Goal: Transaction & Acquisition: Obtain resource

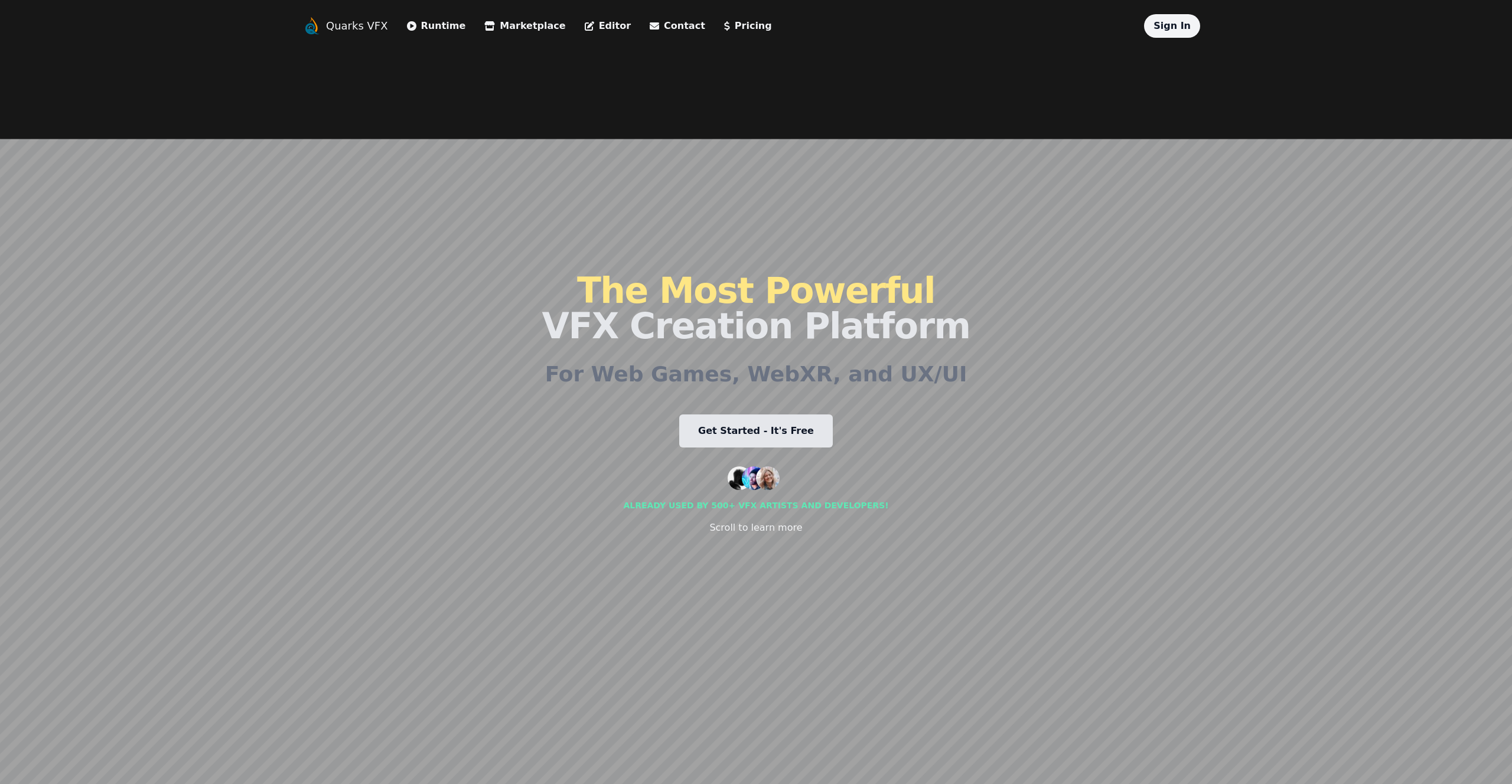
scroll to position [138, 0]
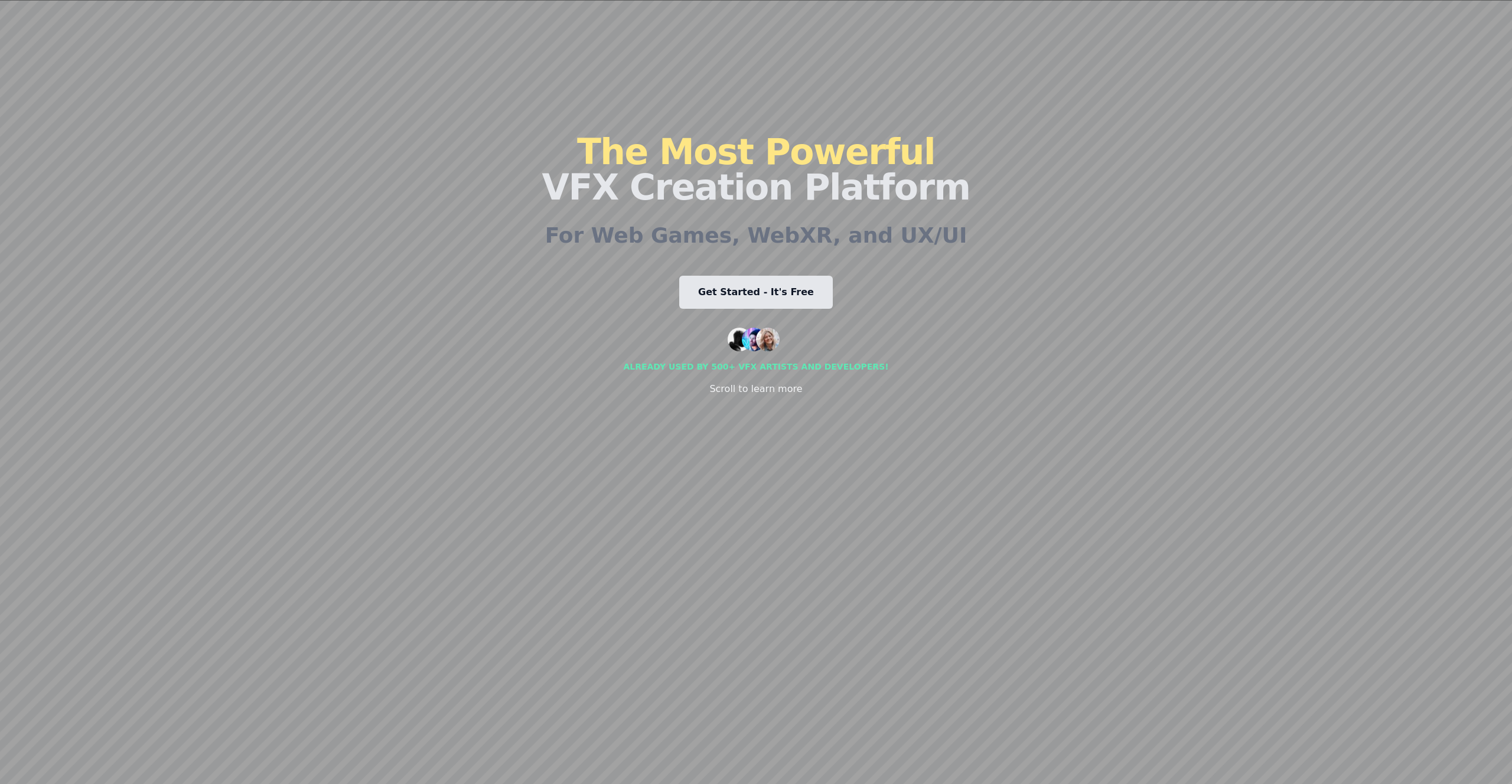
click at [778, 300] on link "Get Started - It's Free" at bounding box center [756, 292] width 153 height 33
click at [724, 444] on div "The Most Powerful VFX Creation Platform For Web Games, WebXR, and UX/UI Get Sta…" at bounding box center [755, 265] width 428 height 732
drag, startPoint x: 708, startPoint y: 386, endPoint x: 799, endPoint y: 288, distance: 133.7
click at [799, 288] on div "The Most Powerful VFX Creation Platform For Web Games, WebXR, and UX/UI Get Sta…" at bounding box center [755, 265] width 428 height 732
click at [666, 171] on h1 "The Most Powerful VFX Creation Platform" at bounding box center [755, 170] width 428 height 71
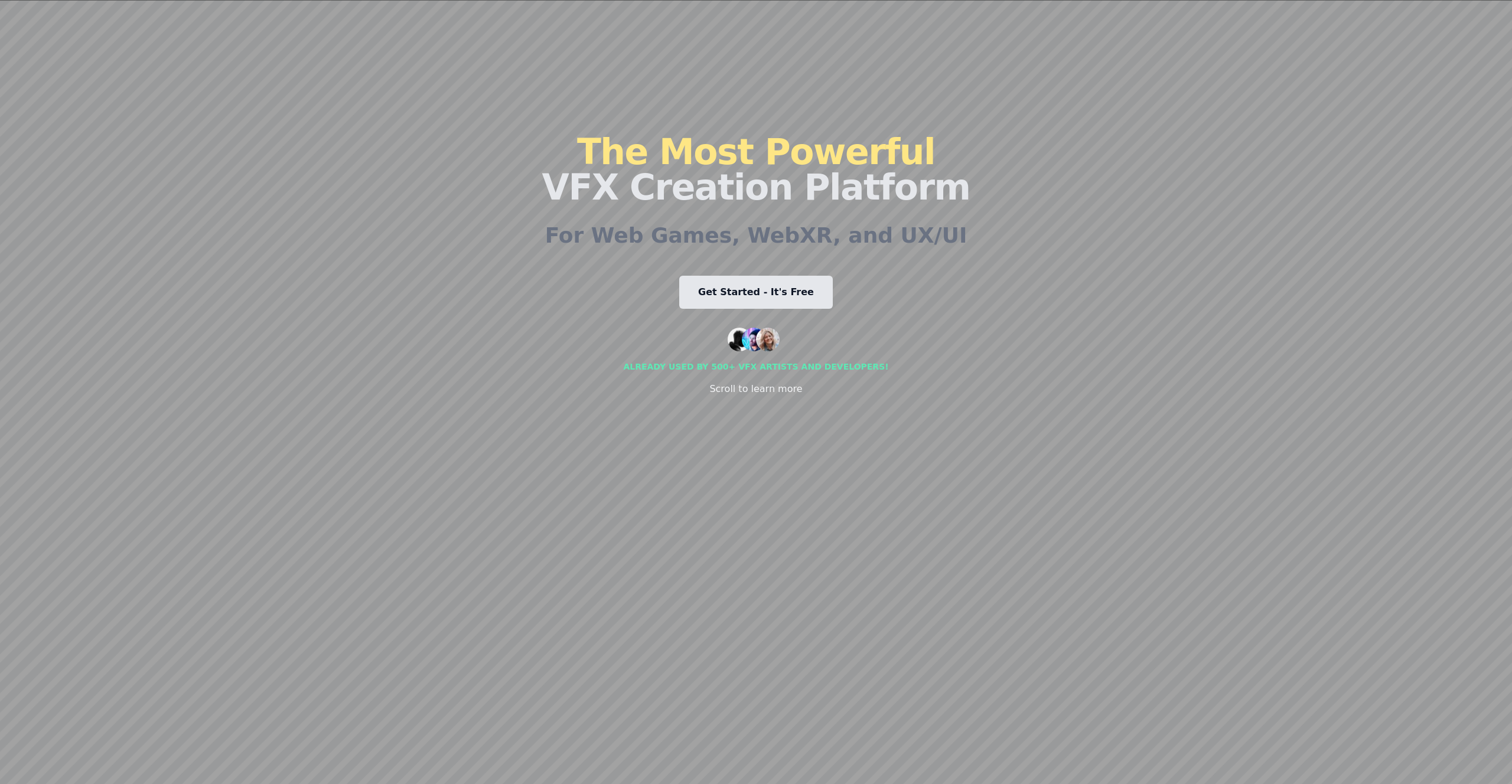
click at [666, 171] on h1 "The Most Powerful VFX Creation Platform" at bounding box center [755, 170] width 428 height 71
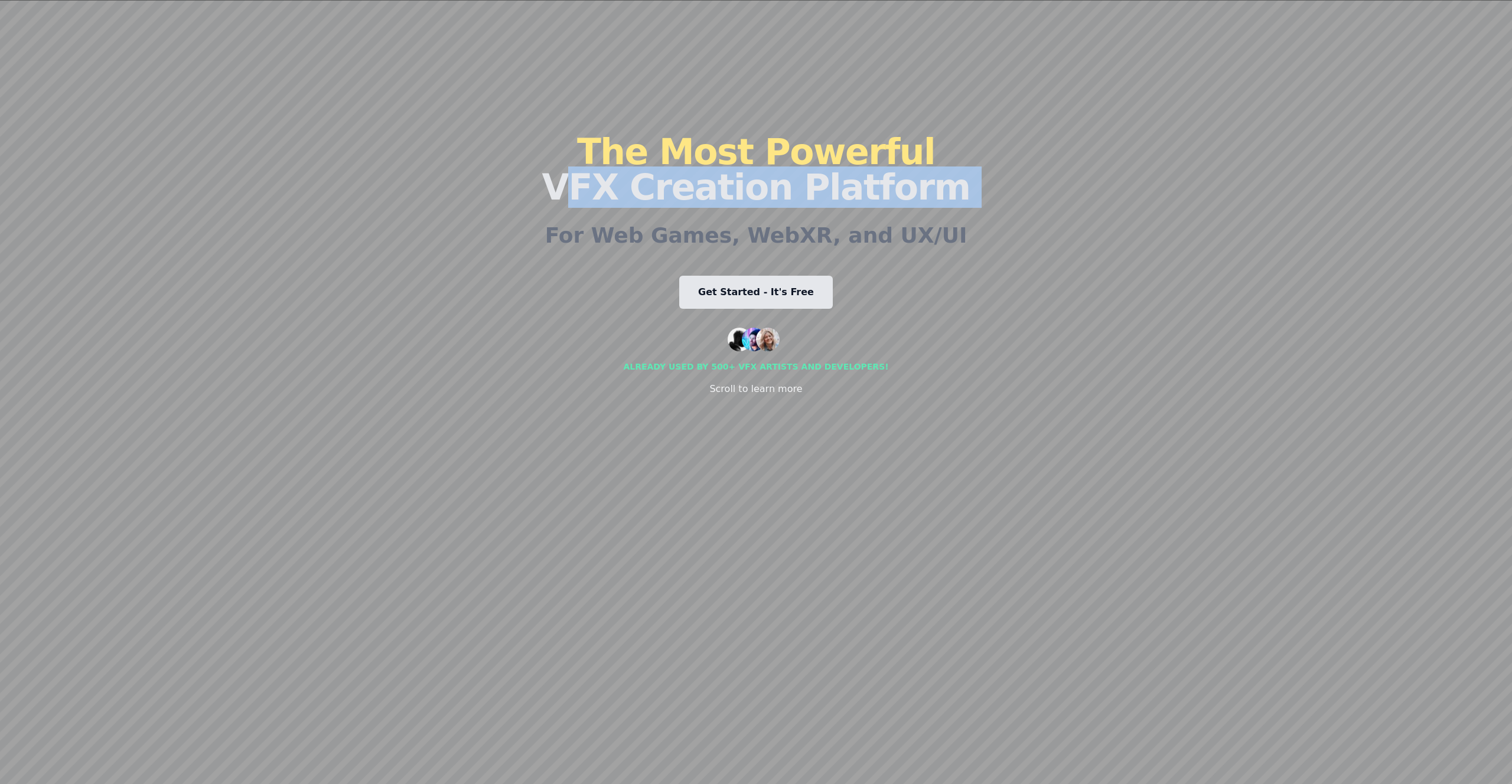
click at [666, 171] on h1 "The Most Powerful VFX Creation Platform" at bounding box center [755, 170] width 428 height 71
click at [871, 138] on span "The Most Powerful" at bounding box center [756, 152] width 358 height 41
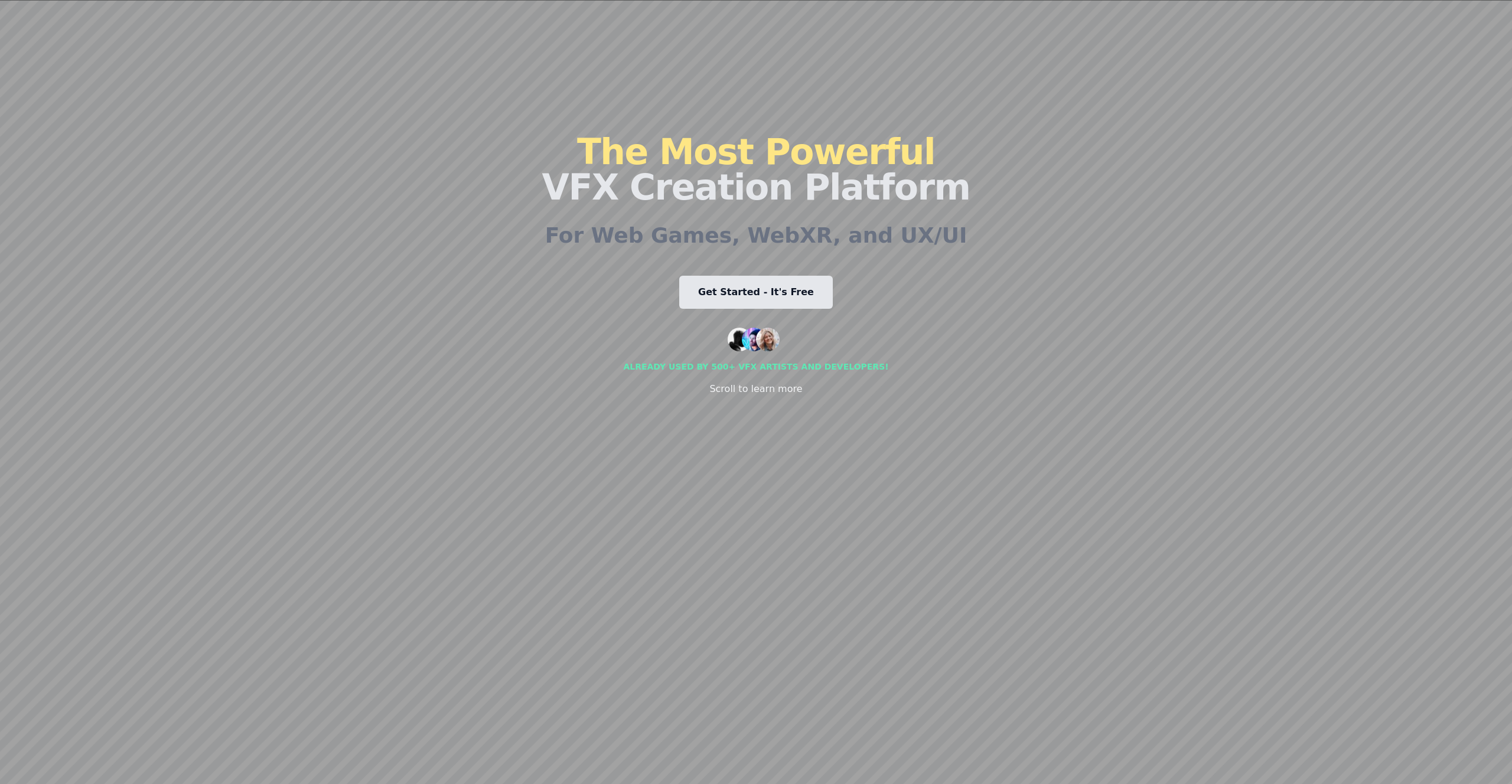
click at [871, 138] on span "The Most Powerful" at bounding box center [756, 152] width 358 height 41
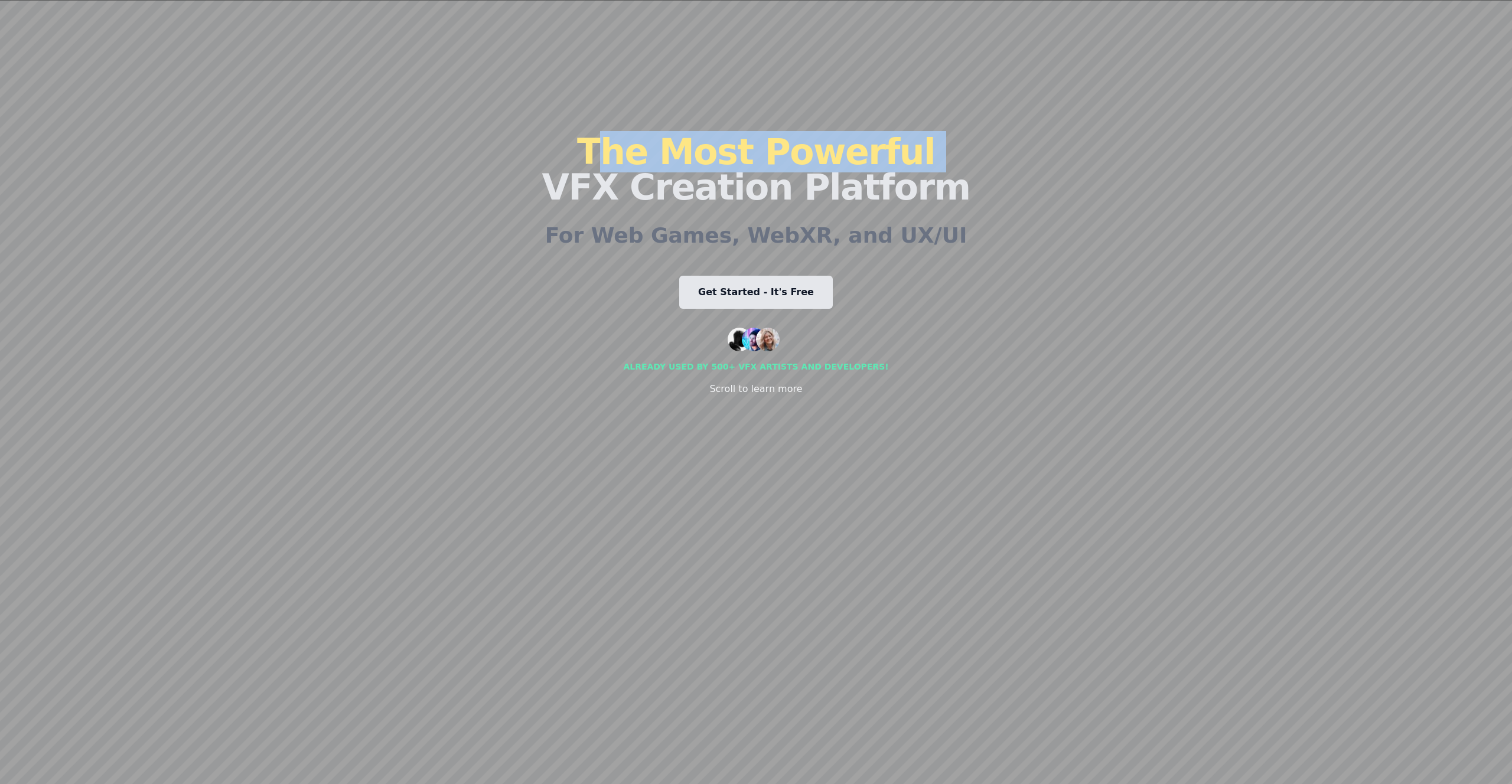
click at [502, 369] on div "Quarks VFX Runtime Marketplace Editor Contact Pricing Sign In The Most Powerful…" at bounding box center [755, 253] width 907 height 756
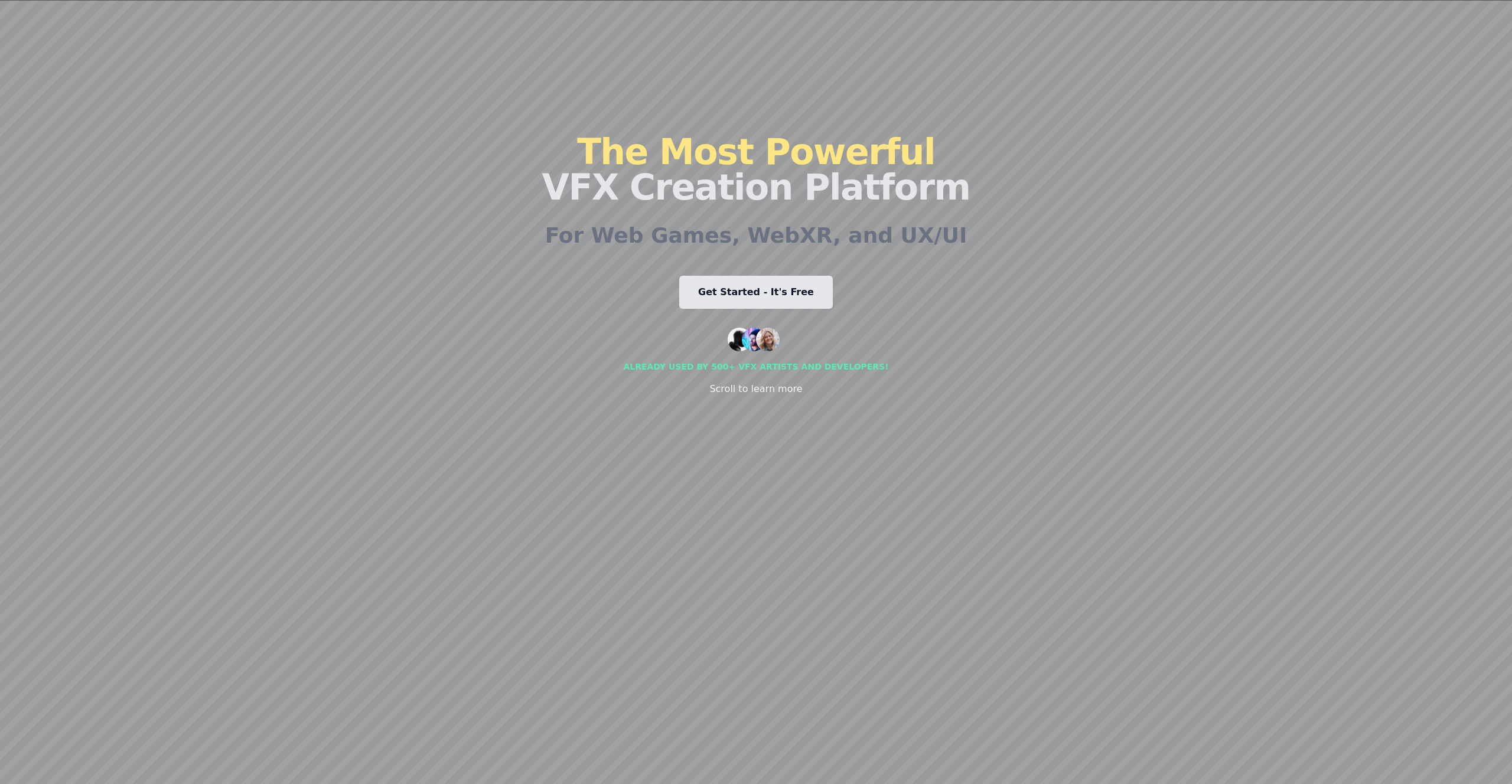
click at [763, 337] on img at bounding box center [768, 339] width 24 height 24
click at [734, 337] on img at bounding box center [739, 339] width 24 height 24
click at [973, 300] on div "Quarks VFX Runtime Marketplace Editor Contact Pricing Sign In The Most Powerful…" at bounding box center [755, 253] width 907 height 756
click at [770, 311] on div "The Most Powerful VFX Creation Platform For Web Games, WebXR, and UX/UI Get Sta…" at bounding box center [755, 265] width 428 height 732
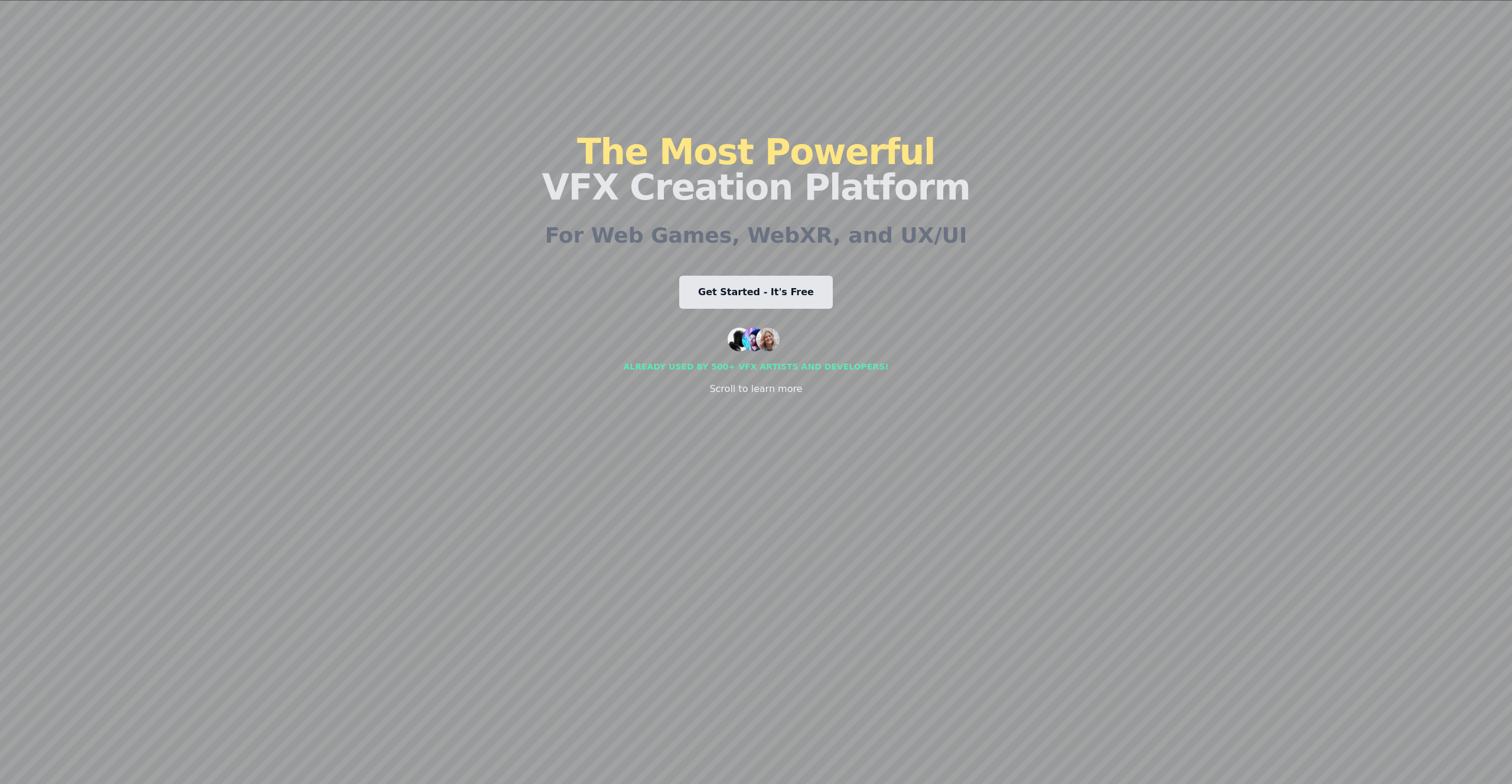
click at [768, 295] on link "Get Started - It's Free" at bounding box center [756, 292] width 153 height 33
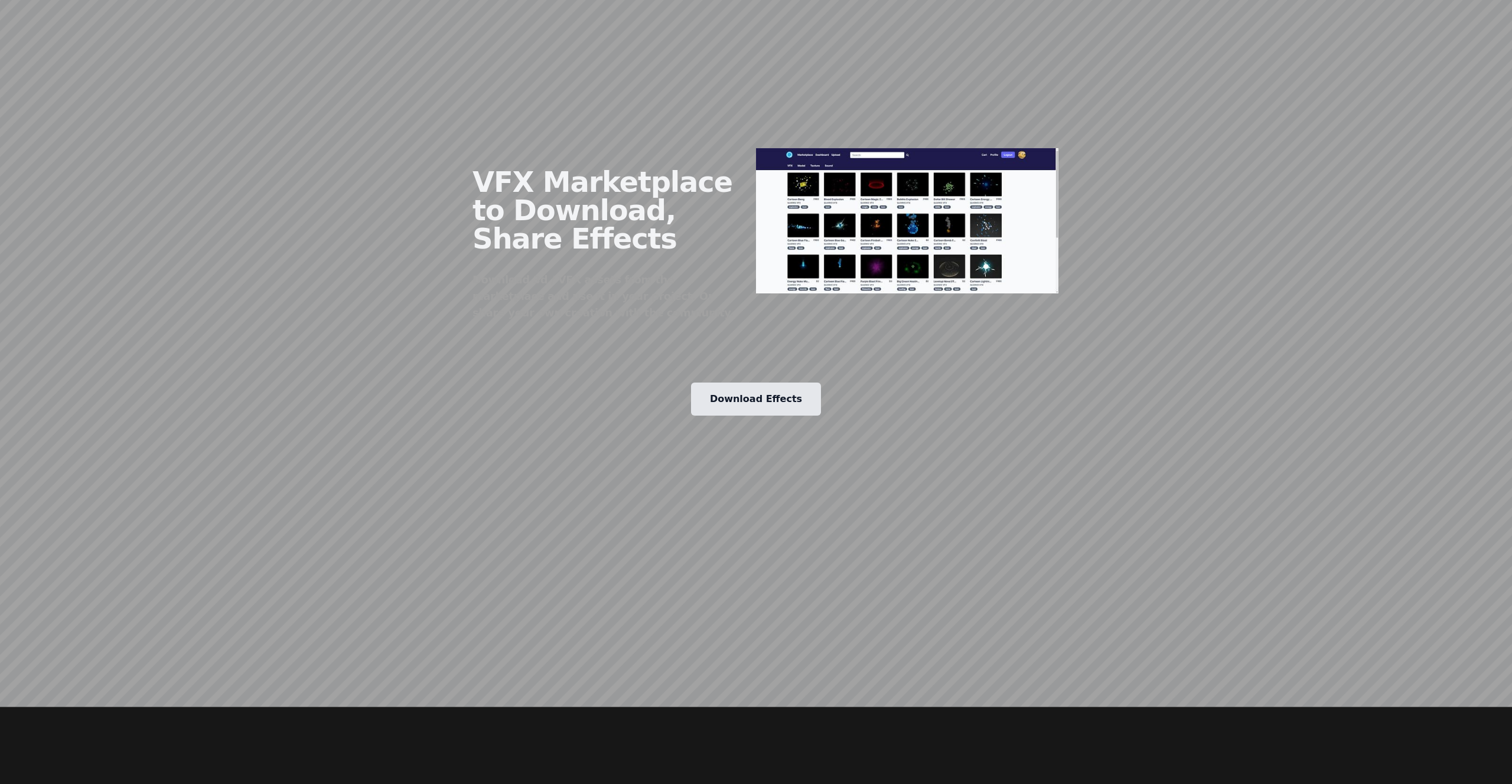
scroll to position [1567, 0]
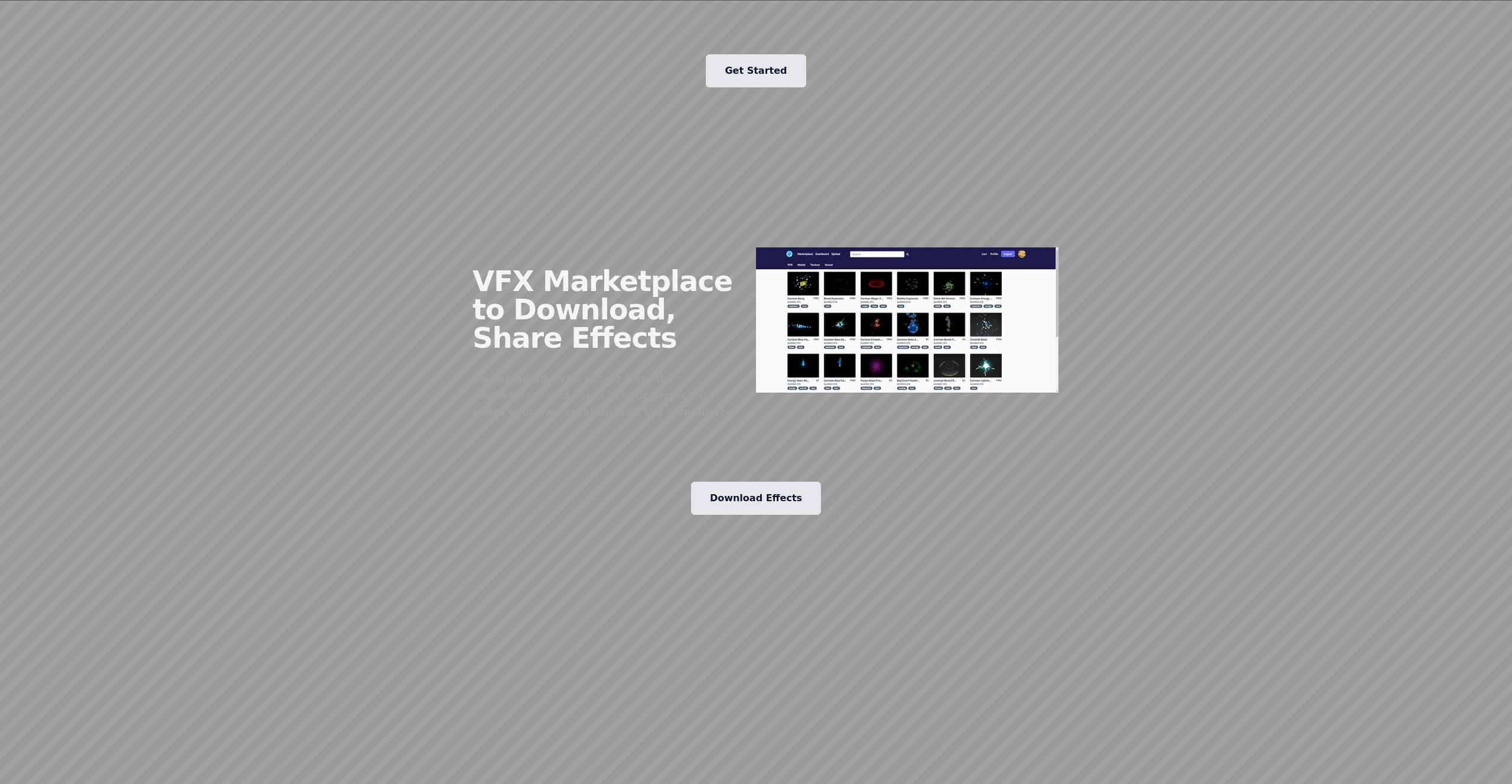
click at [769, 481] on link "Download Effects" at bounding box center [756, 498] width 130 height 33
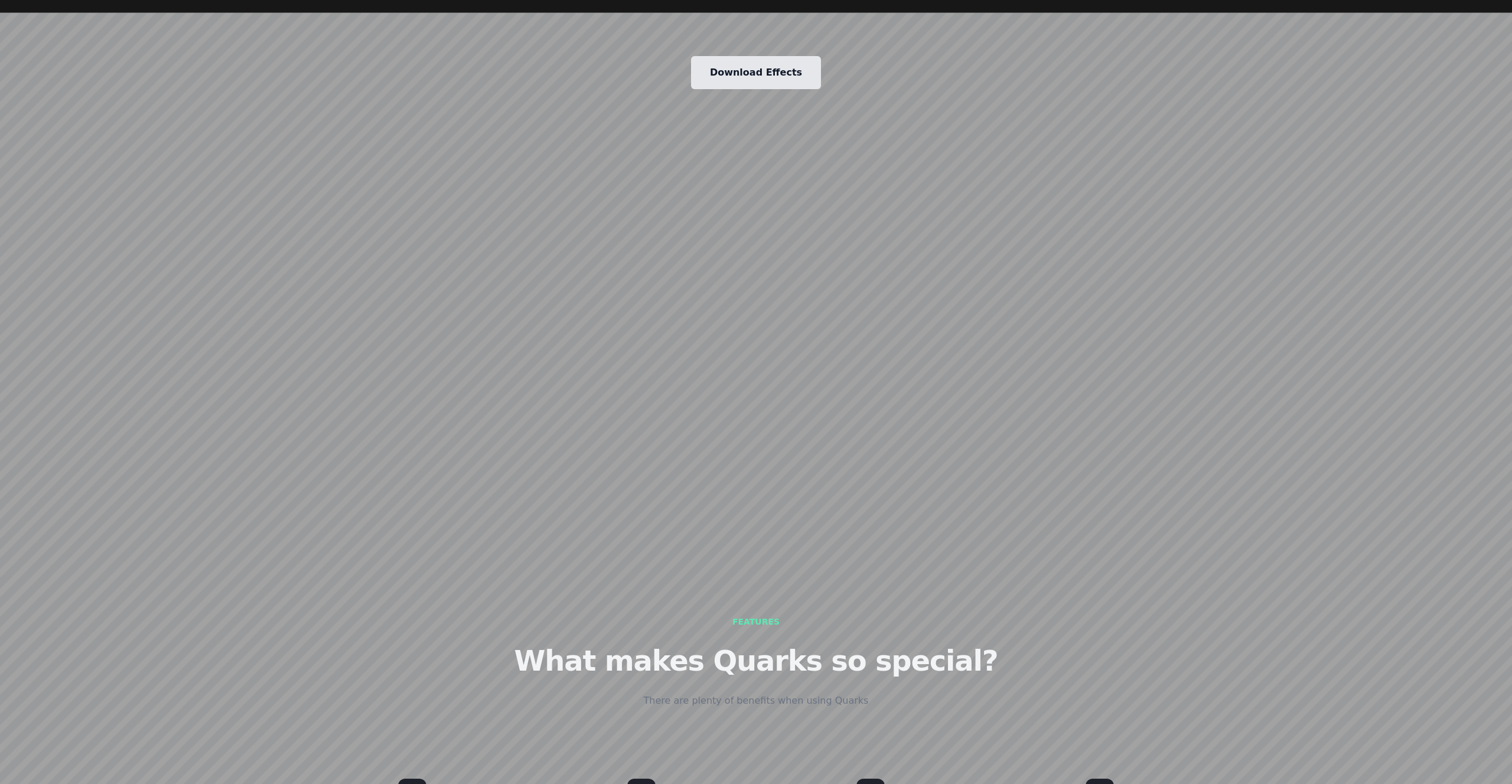
scroll to position [2296, 0]
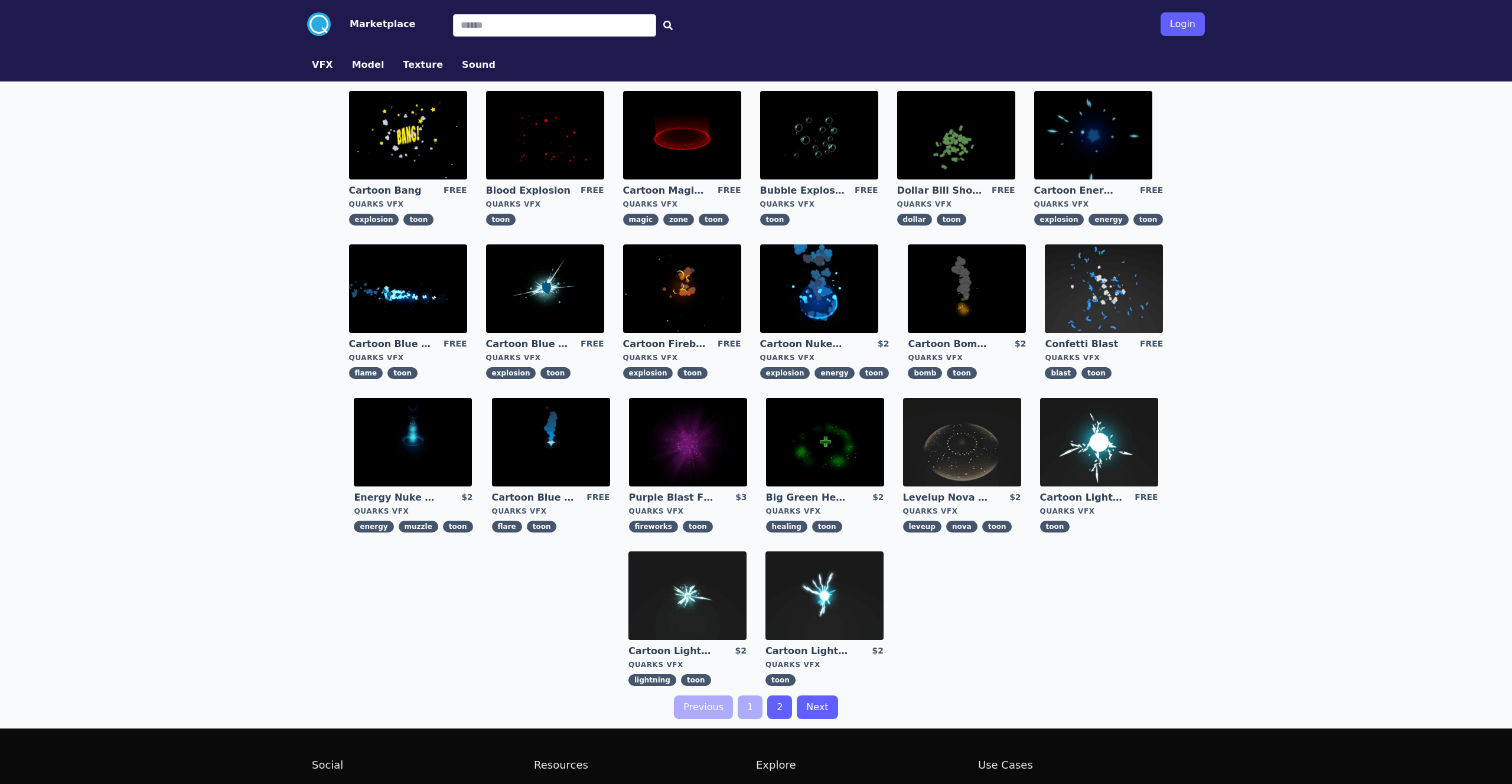
click at [280, 267] on div ".cls-1{fill:#fff;}.cls-2{fill:#29abe2;} Marketplace Login VFX Model Texture Sou…" at bounding box center [756, 451] width 1512 height 903
click at [833, 602] on img at bounding box center [824, 595] width 118 height 89
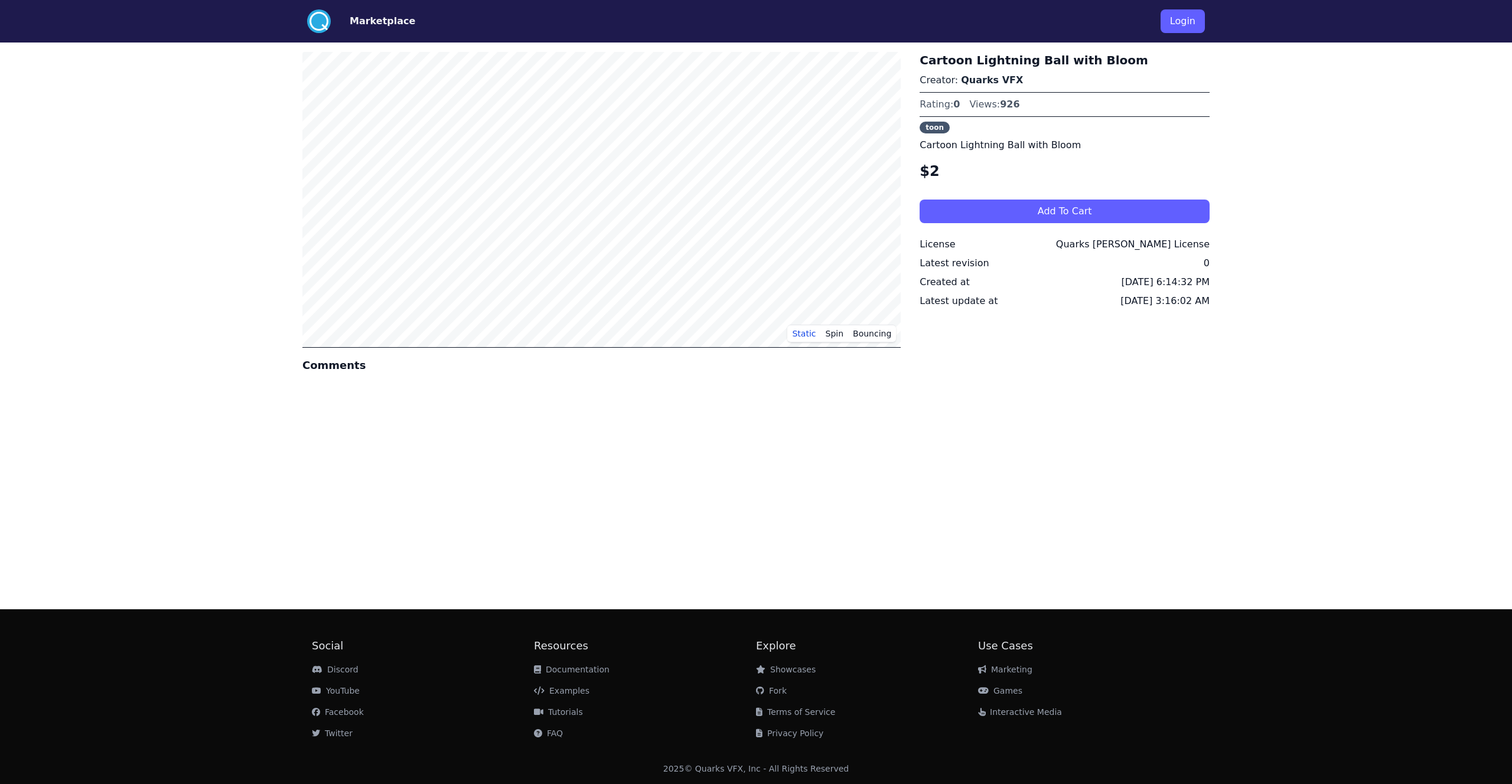
click at [1193, 451] on div "Static Spin Bouncing Comments Cartoon Lightning Ball with Bloom Creator: Quarks…" at bounding box center [755, 321] width 907 height 557
